Goal: Check status: Check status

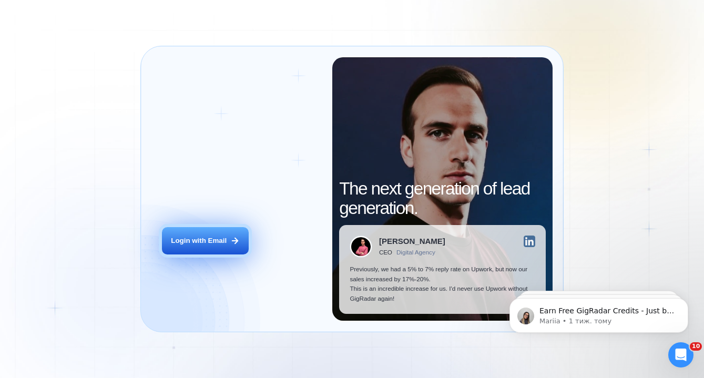
click at [202, 248] on button "Login with Email" at bounding box center [205, 240] width 87 height 27
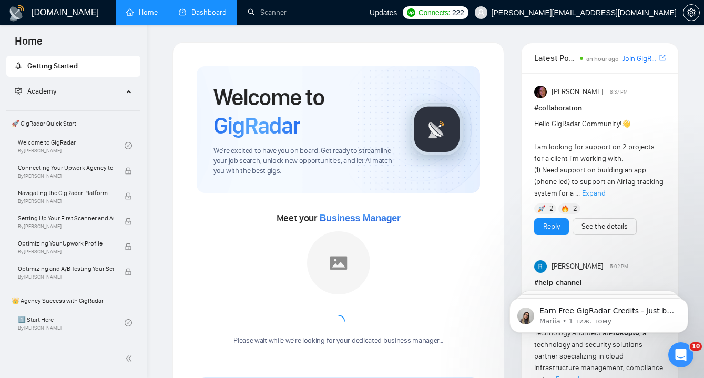
click at [215, 14] on link "Dashboard" at bounding box center [203, 12] width 48 height 9
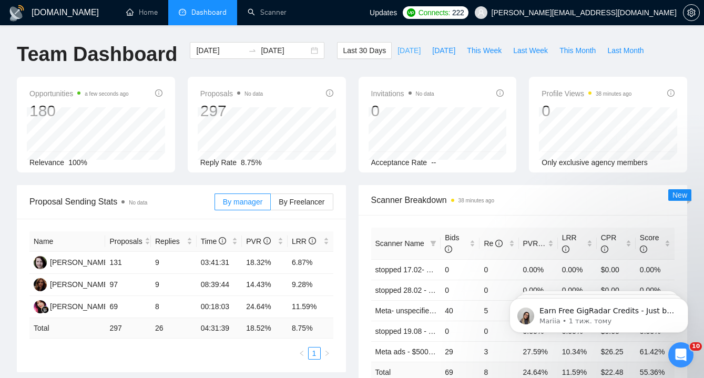
click at [403, 51] on span "[DATE]" at bounding box center [409, 51] width 23 height 12
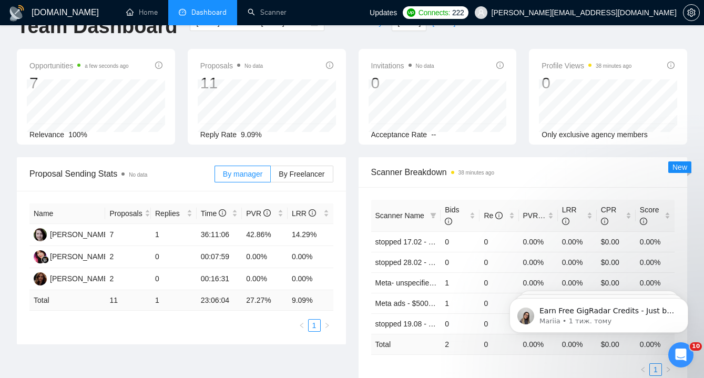
scroll to position [30, 0]
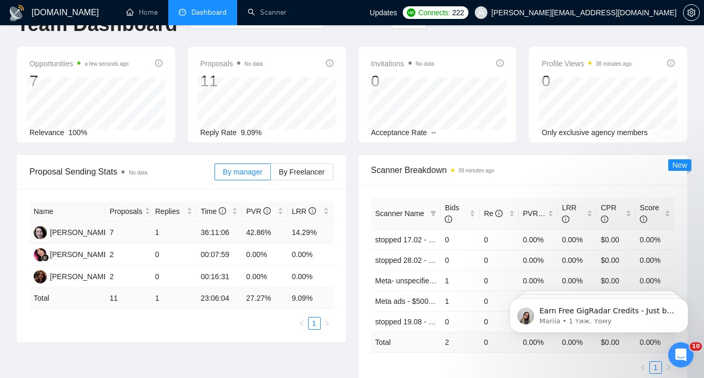
click at [266, 236] on td "42.86%" at bounding box center [265, 233] width 46 height 22
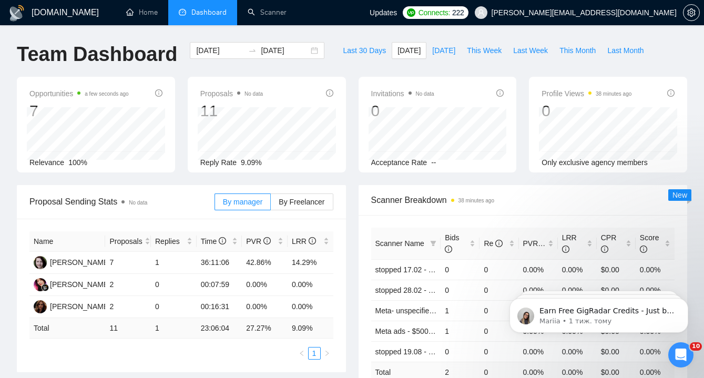
scroll to position [0, 0]
click at [307, 46] on div "[DATE] [DATE]" at bounding box center [257, 50] width 135 height 17
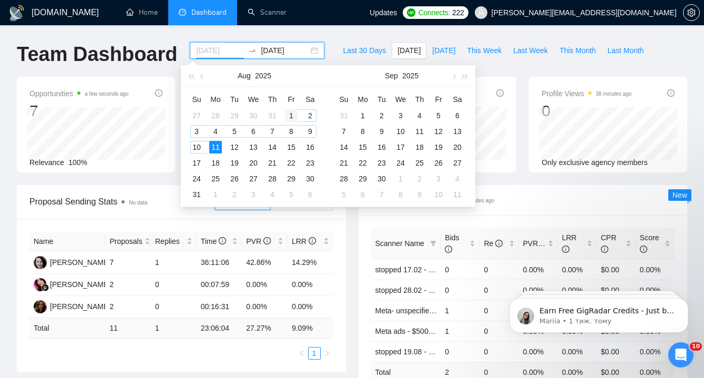
type input "[DATE]"
click at [288, 115] on div "1" at bounding box center [291, 115] width 13 height 13
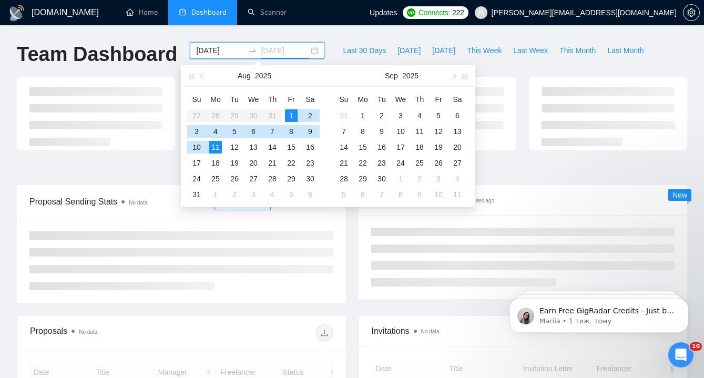
click at [214, 148] on div "11" at bounding box center [215, 147] width 13 height 13
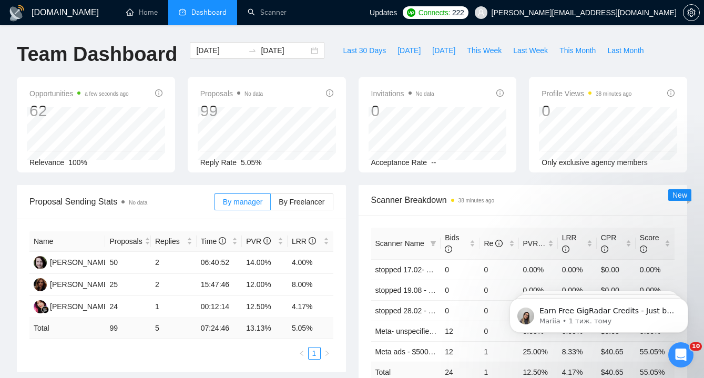
click at [357, 237] on div "Scanner Breakdown 38 minutes ago Scanner Name Bids Re PVR LRR CPR Score stopped…" at bounding box center [523, 300] width 342 height 231
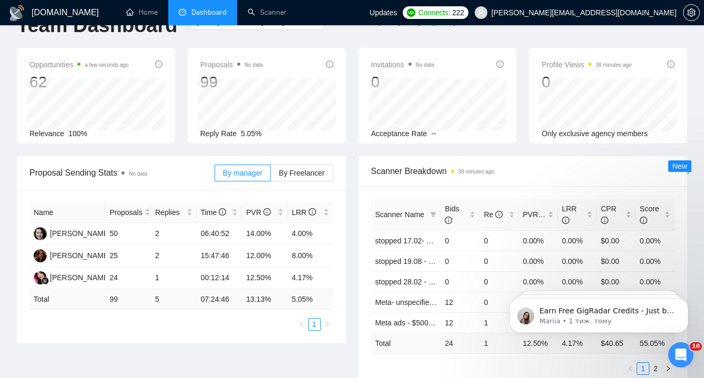
scroll to position [32, 0]
